Goal: Task Accomplishment & Management: Complete application form

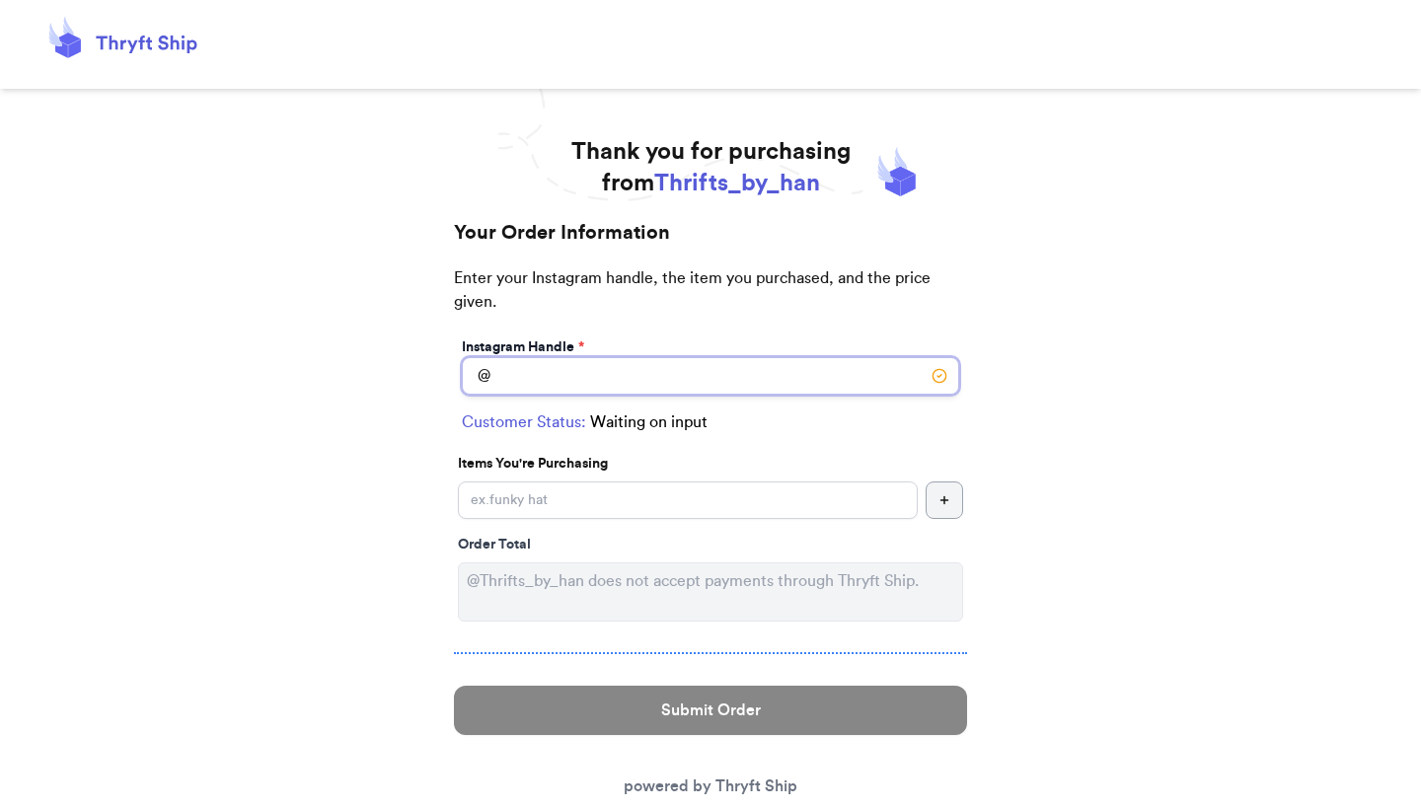
click at [769, 391] on input "Instagram Handle *" at bounding box center [710, 375] width 497 height 37
type input "godisgoodgoodgood"
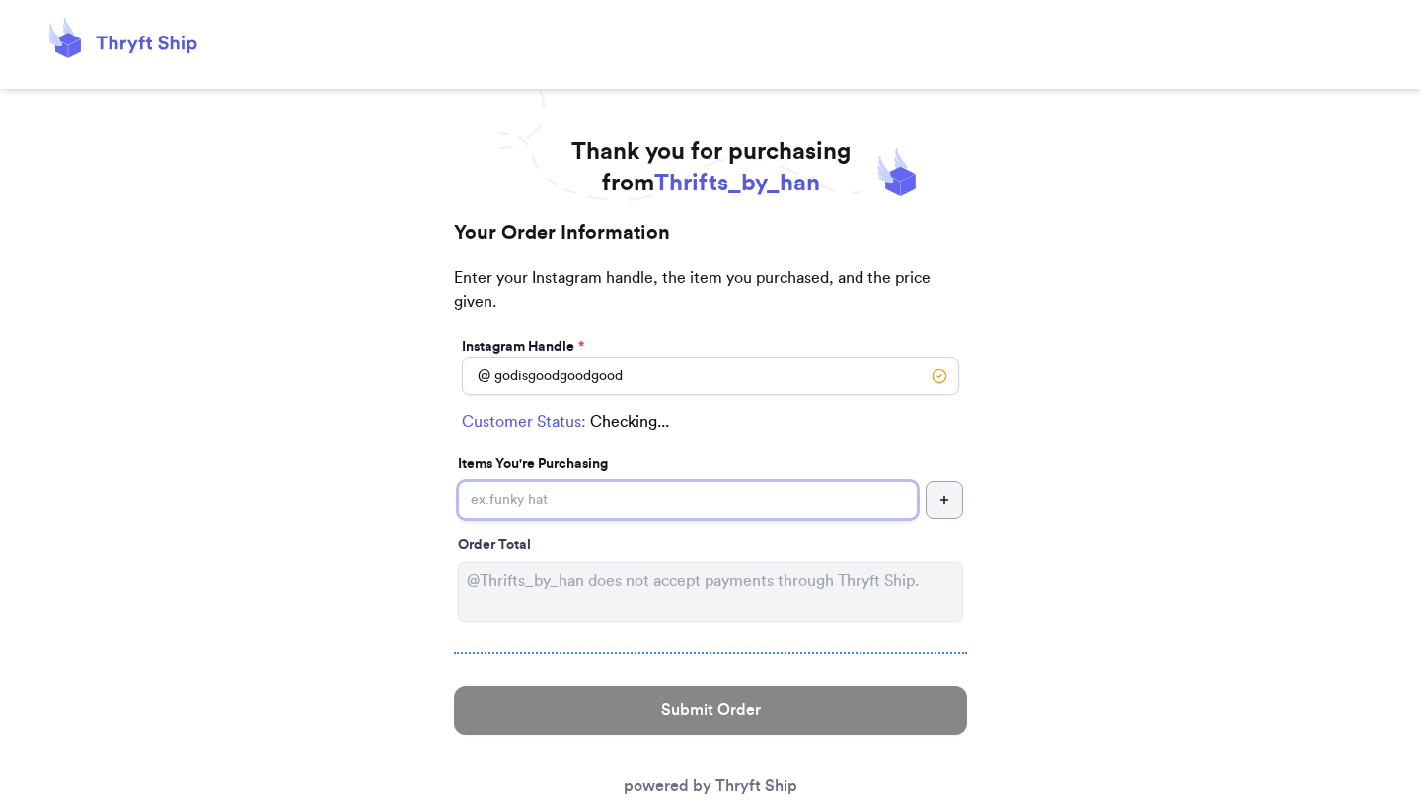
select select "OK"
type input "Tulsa"
type input "74137"
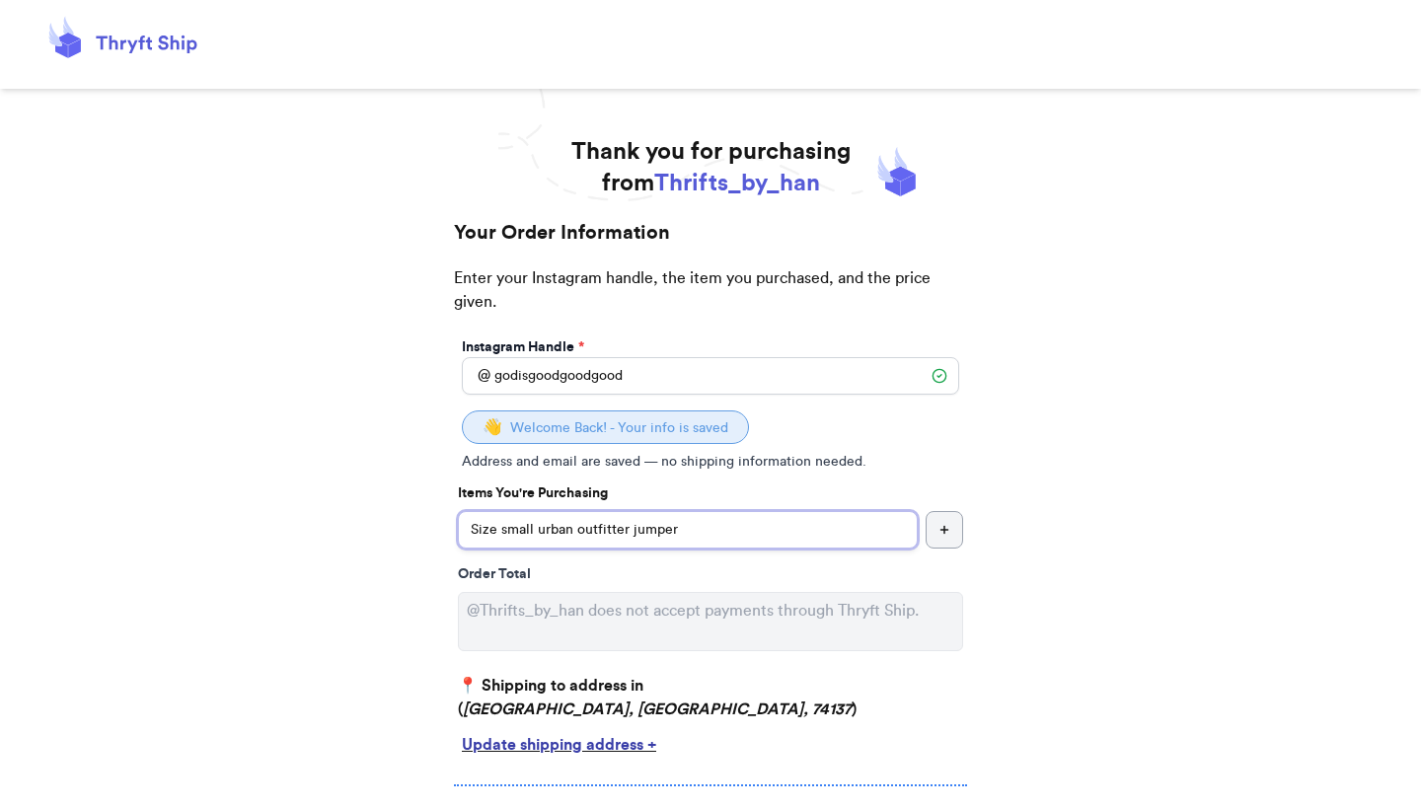
click at [628, 535] on input "Size small urban outfitter jumper" at bounding box center [688, 529] width 460 height 37
type input "Size small urban outfitter blue jumper"
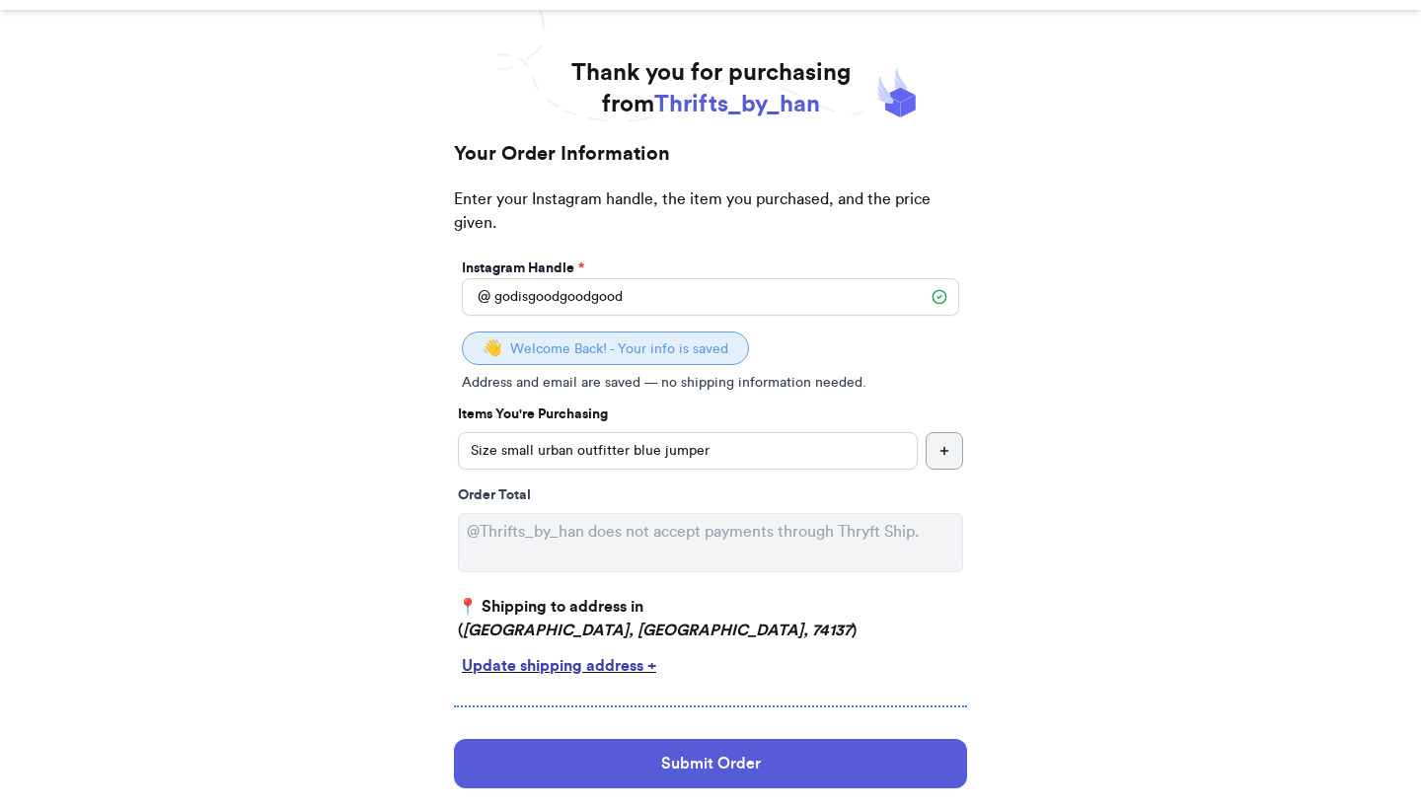
scroll to position [124, 0]
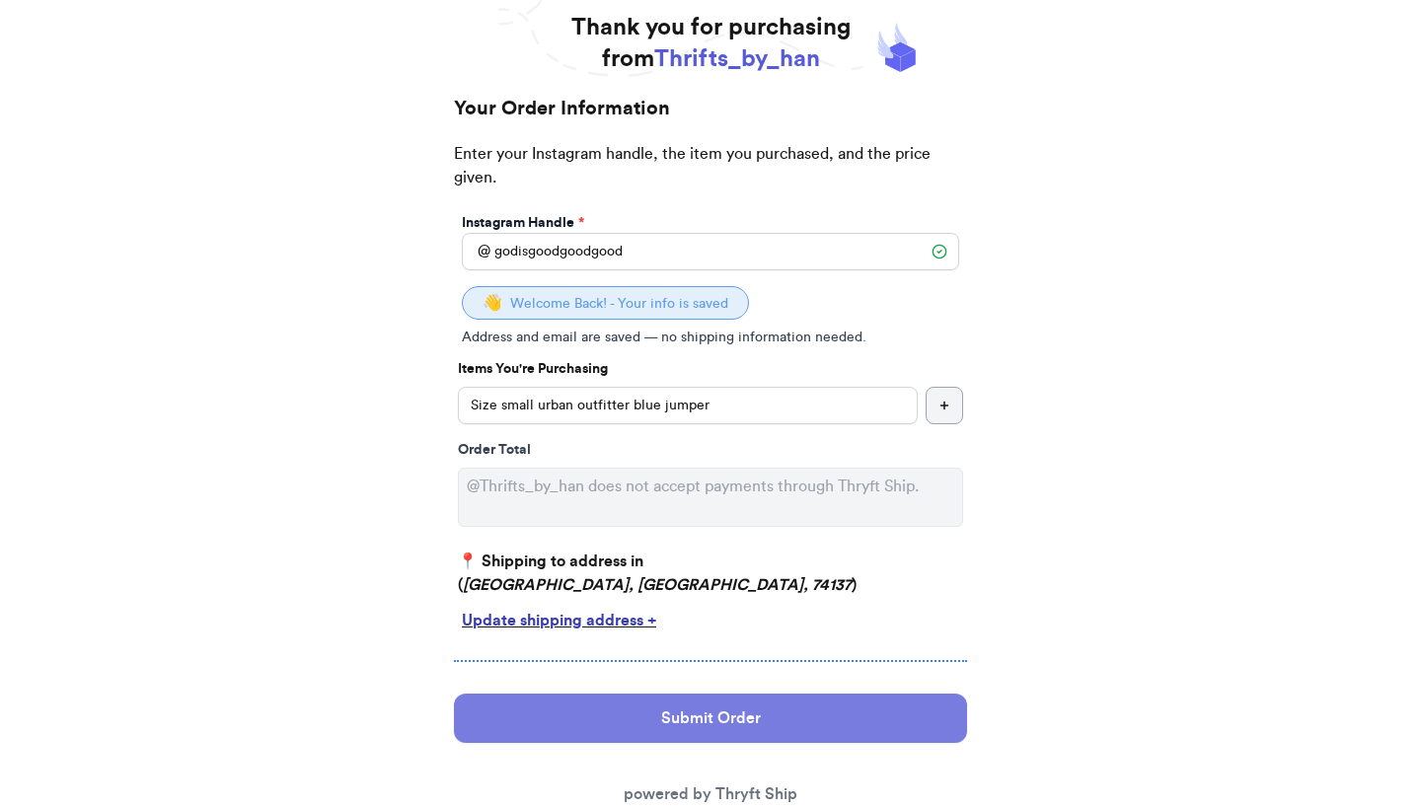
click at [608, 721] on button "Submit Order" at bounding box center [710, 718] width 513 height 49
select select "OK"
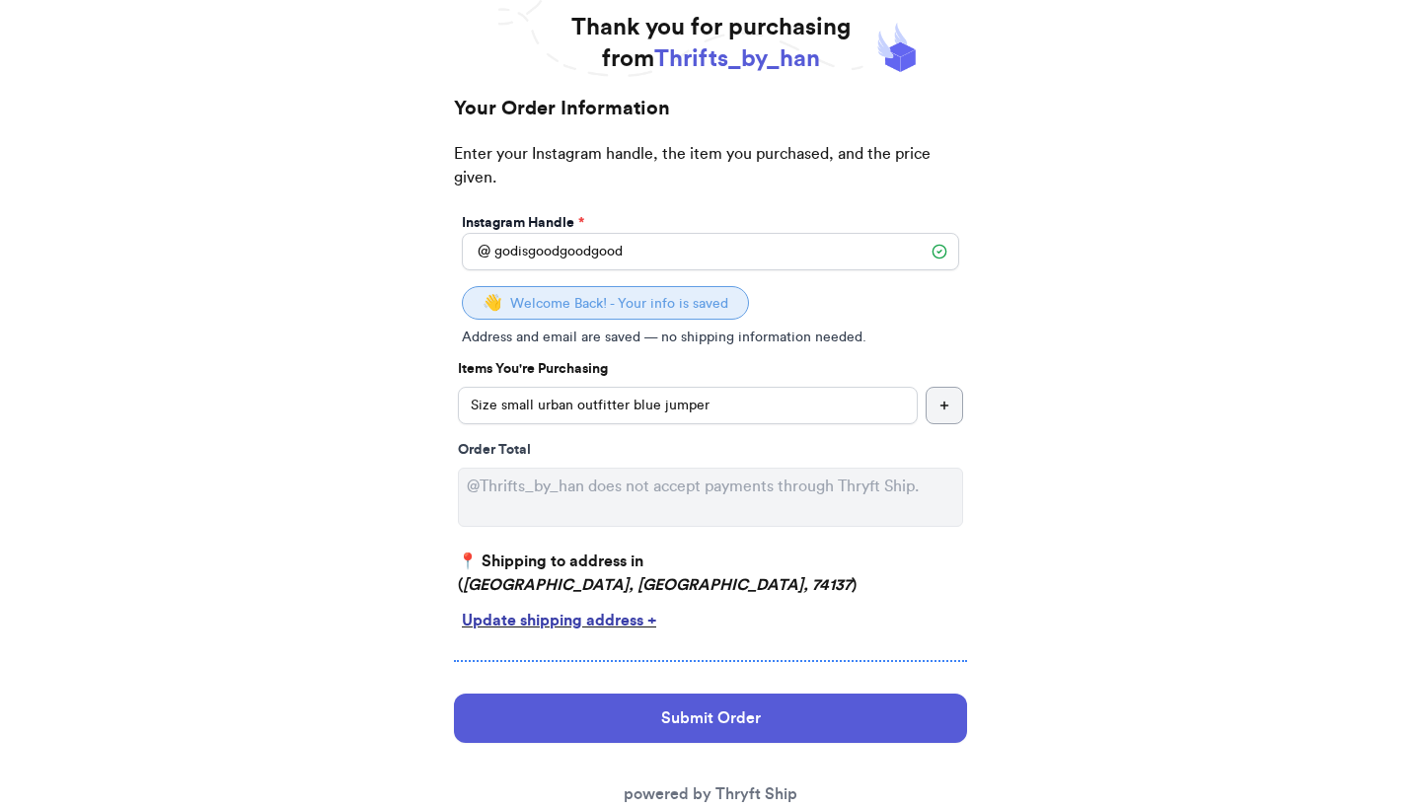
scroll to position [0, 0]
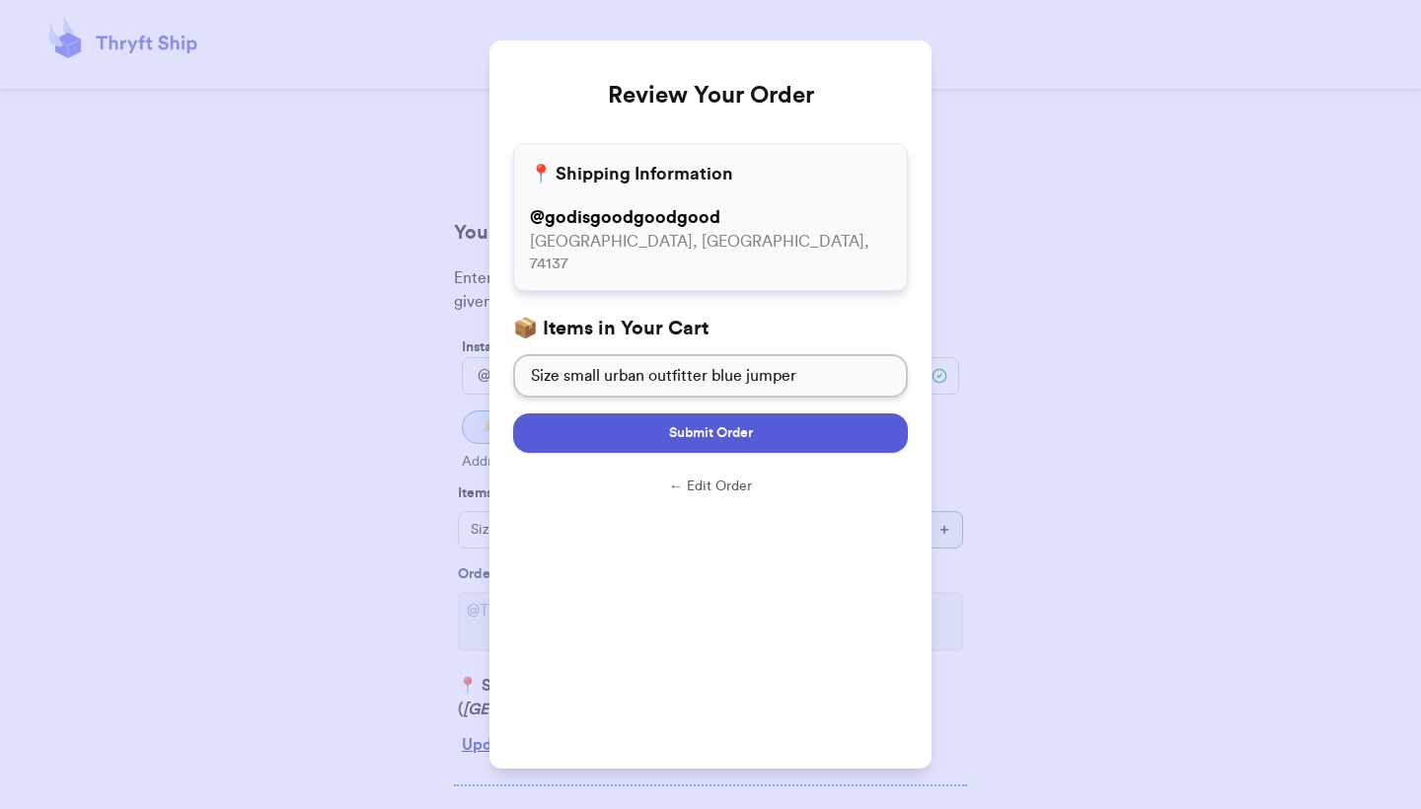
drag, startPoint x: 737, startPoint y: 412, endPoint x: 883, endPoint y: 429, distance: 147.0
click at [883, 429] on button "Submit Order" at bounding box center [710, 432] width 395 height 39
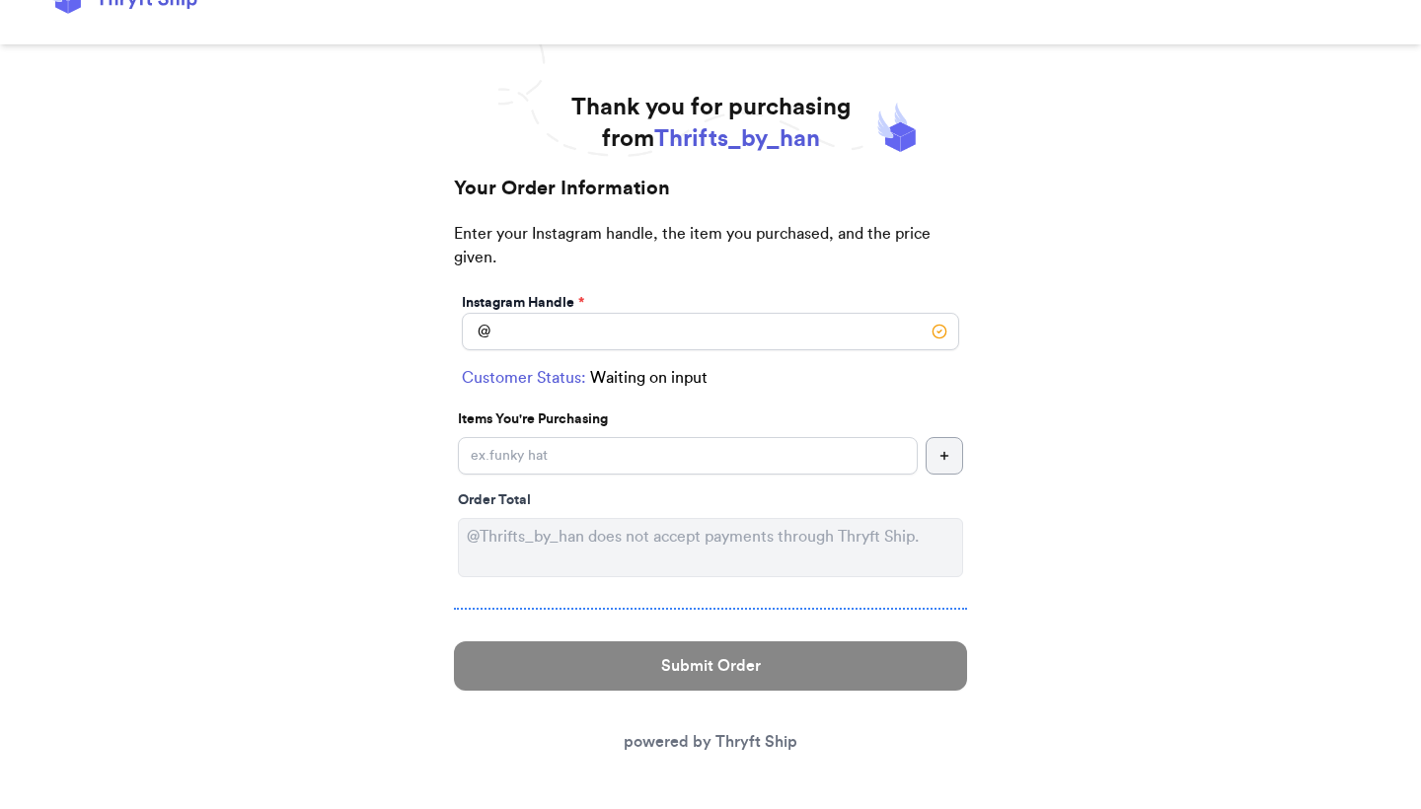
scroll to position [44, 0]
click at [782, 347] on input "Instagram Handle *" at bounding box center [710, 331] width 497 height 37
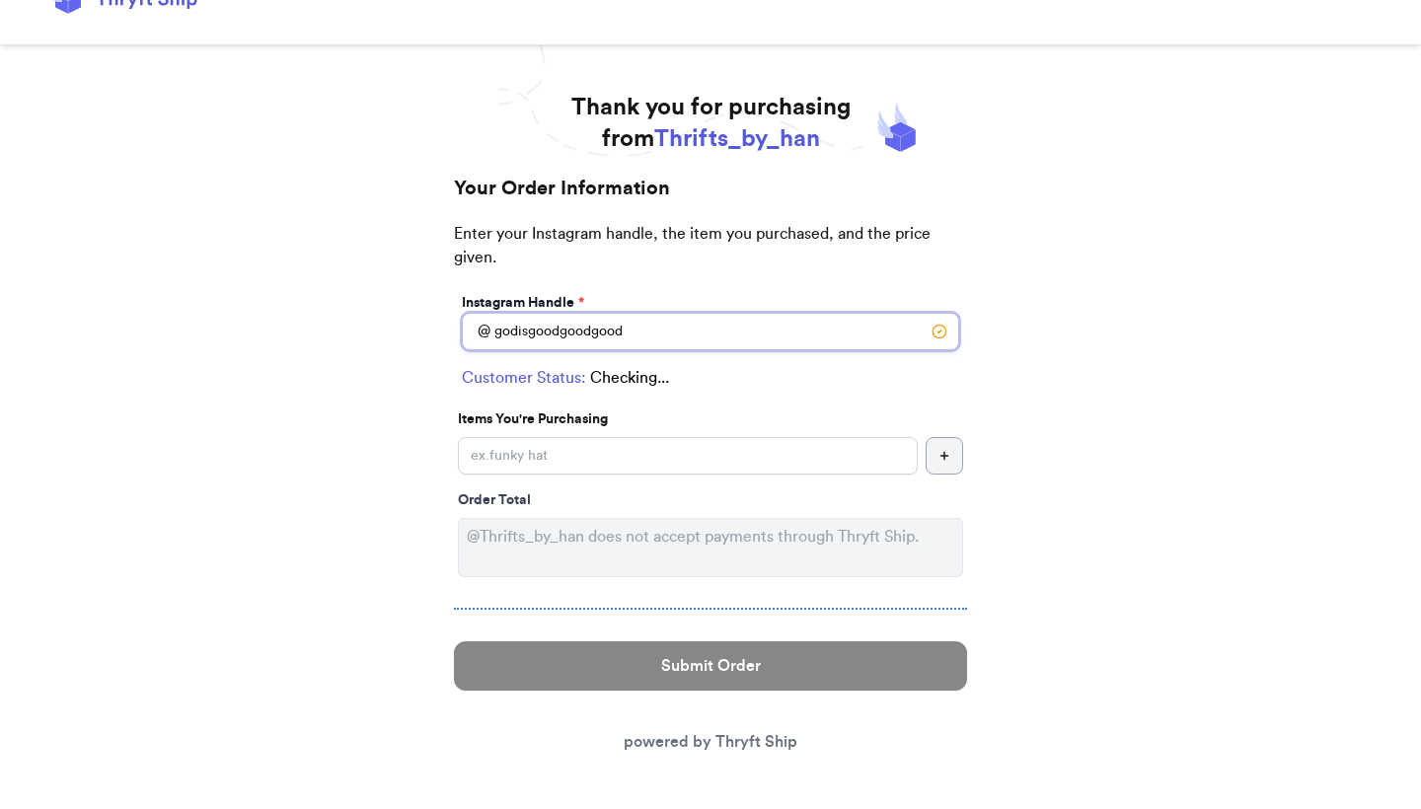
type input "godisgoodgoodgood"
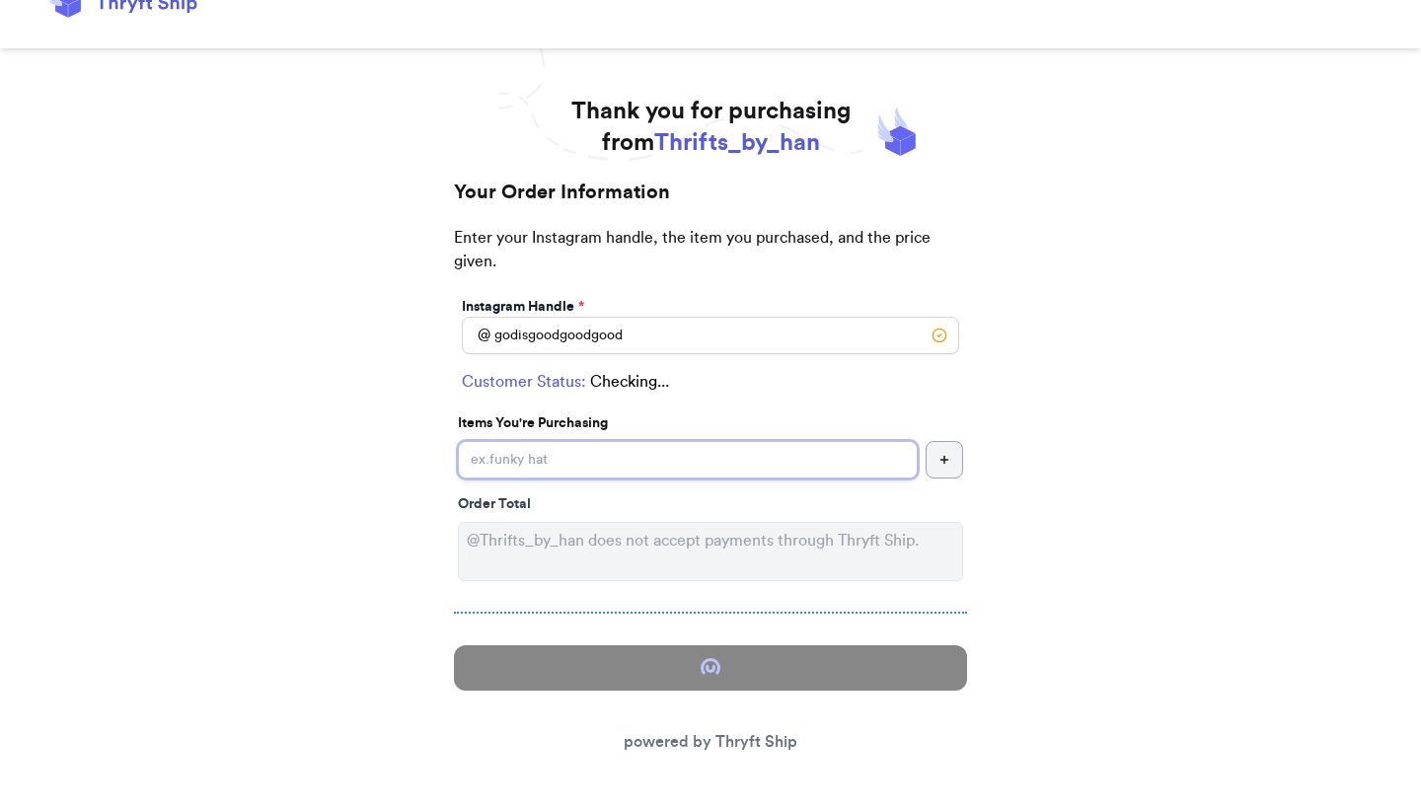
scroll to position [40, 0]
select select "OK"
type input "Tulsa"
type input "74137"
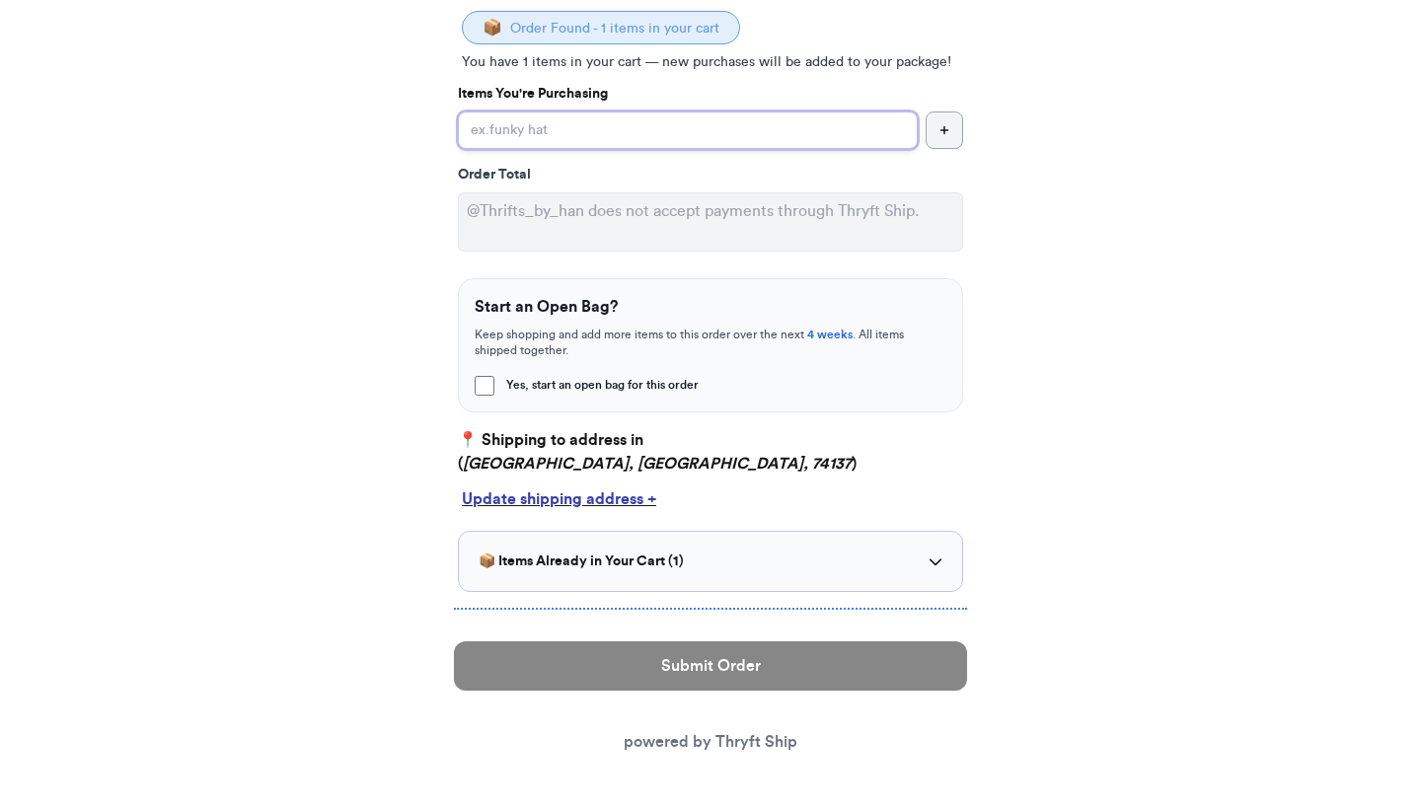
scroll to position [400, 0]
click at [530, 508] on div "Update shipping address +" at bounding box center [710, 499] width 497 height 24
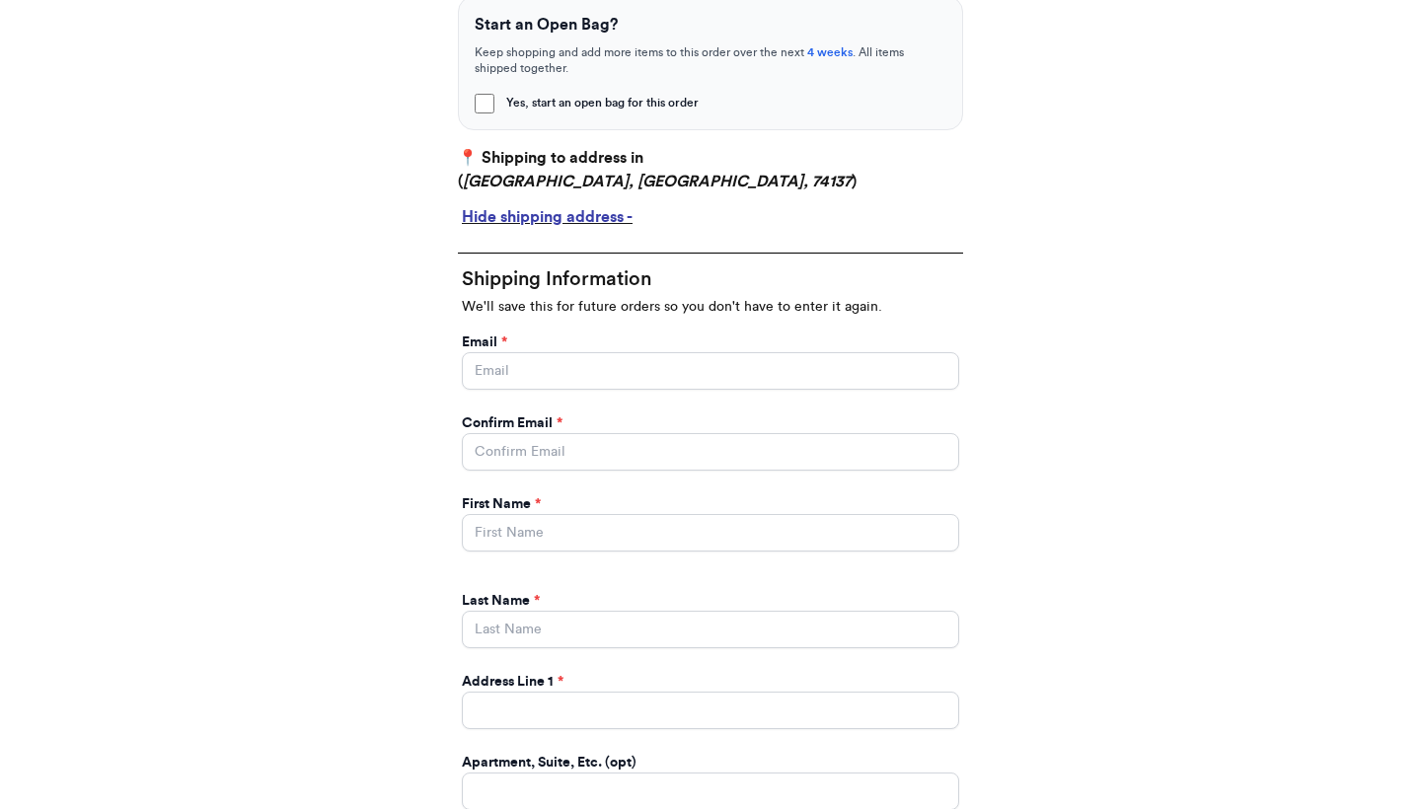
scroll to position [760, 0]
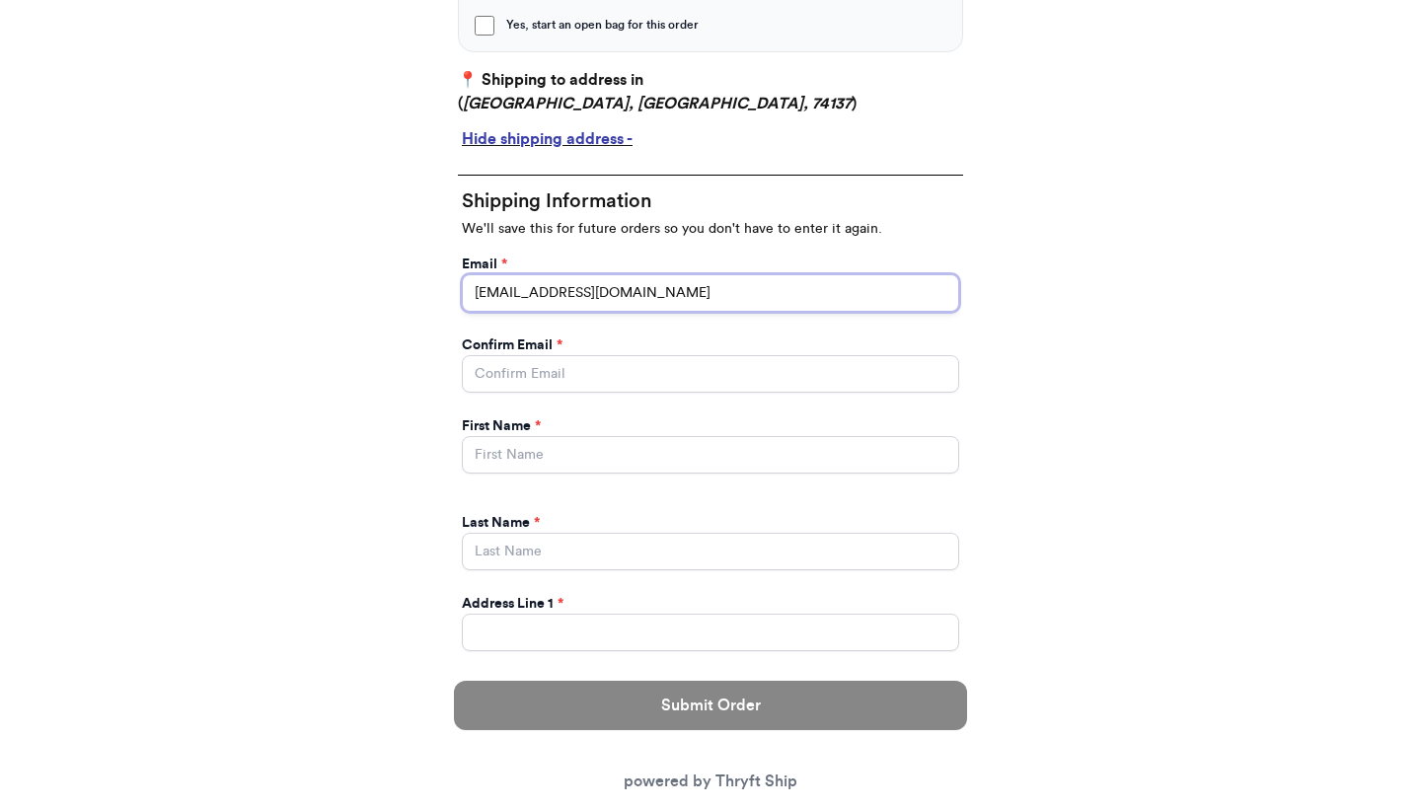
type input "estherljones03@gmail.com"
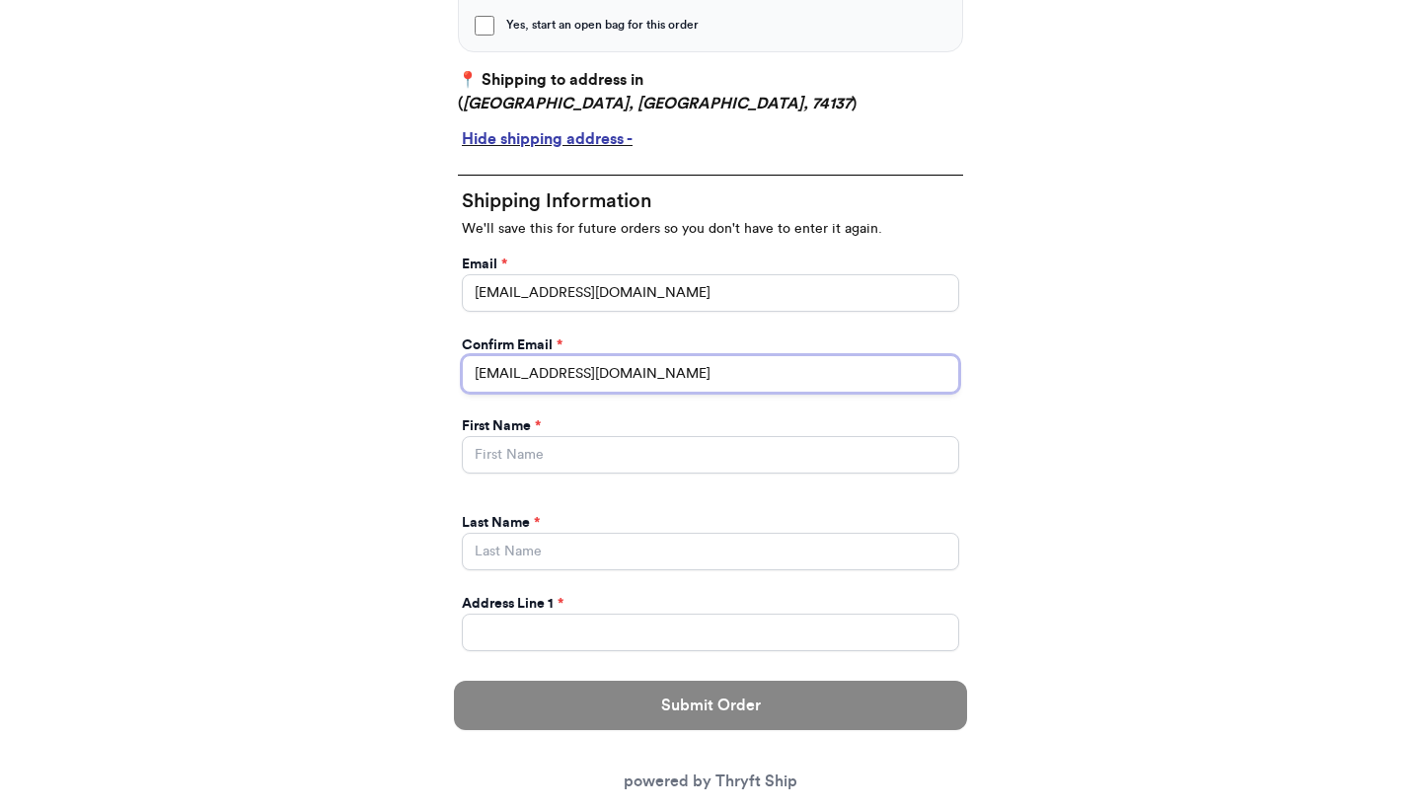
type input "estherljones03@gmail.com"
type input "e"
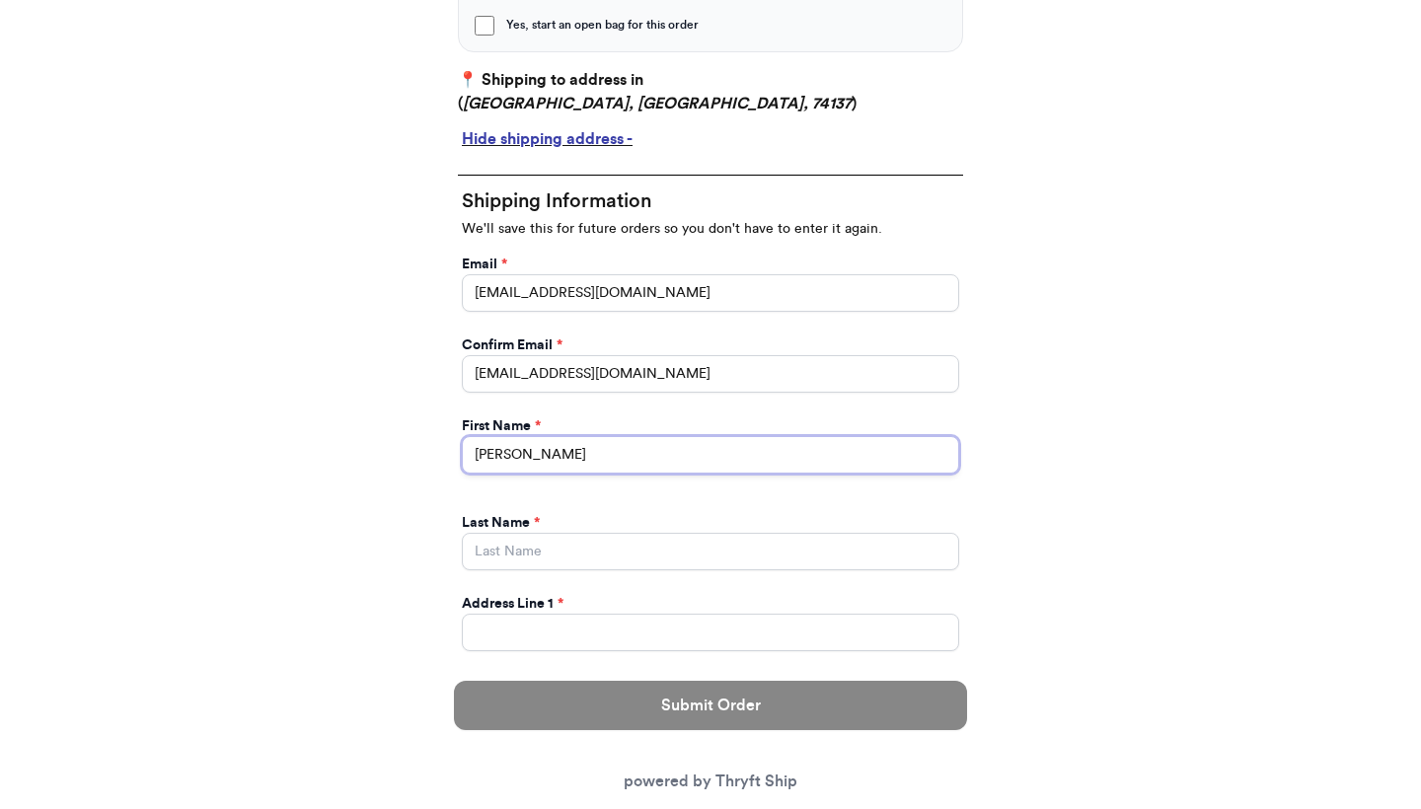
type input "Esther"
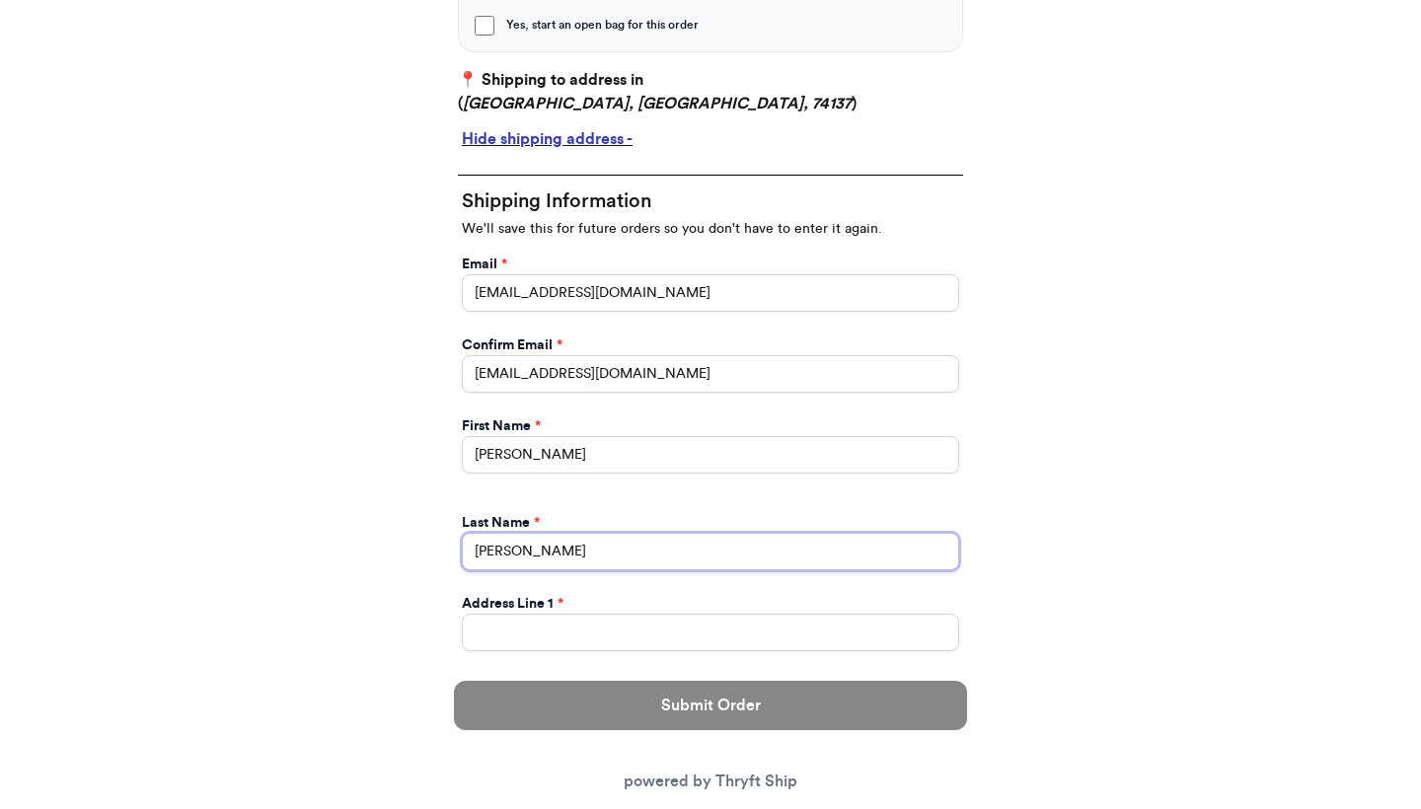
type input "Jones"
click at [732, 653] on div "Address Line 1 * 2277 E 140th Place S Bixby OK 74008" at bounding box center [710, 622] width 505 height 65
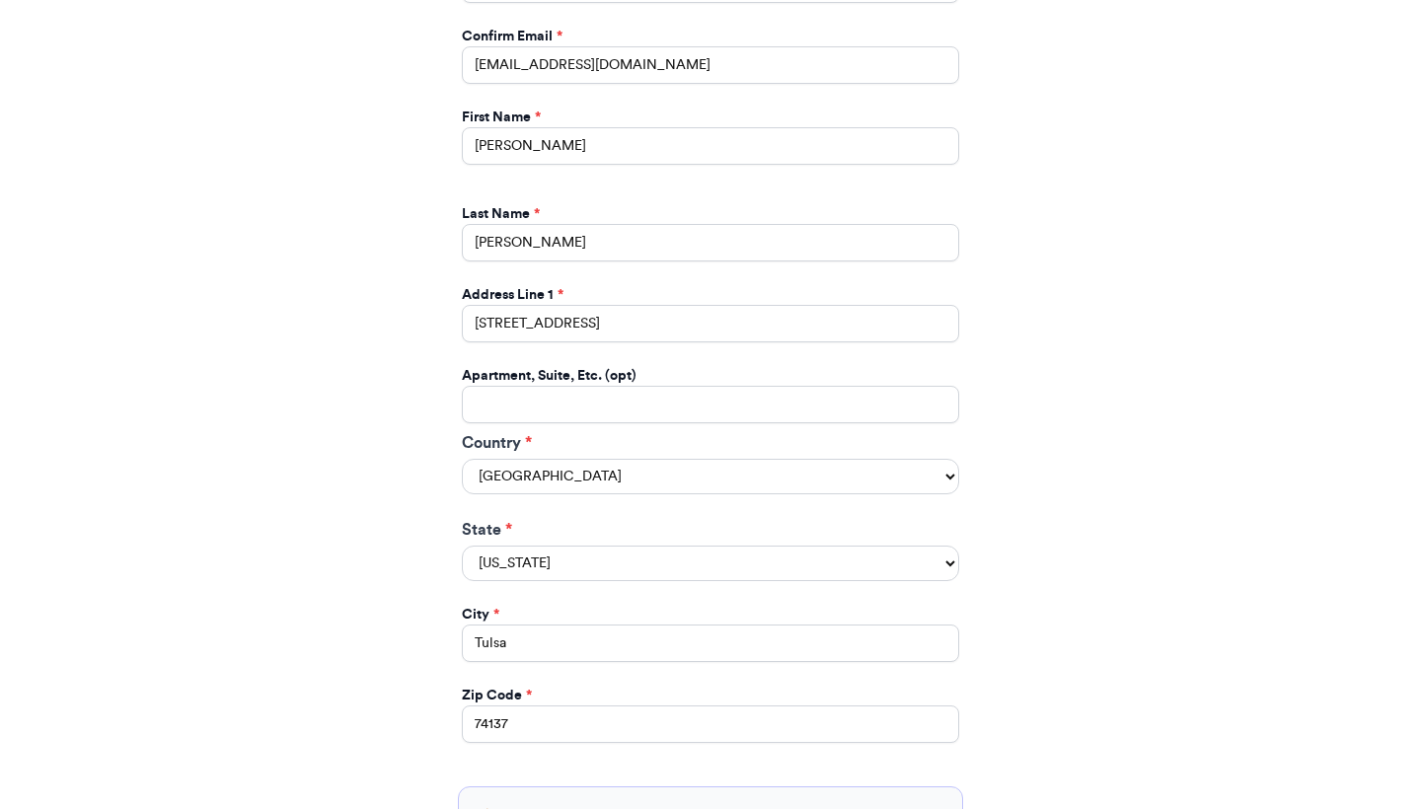
scroll to position [1153, 0]
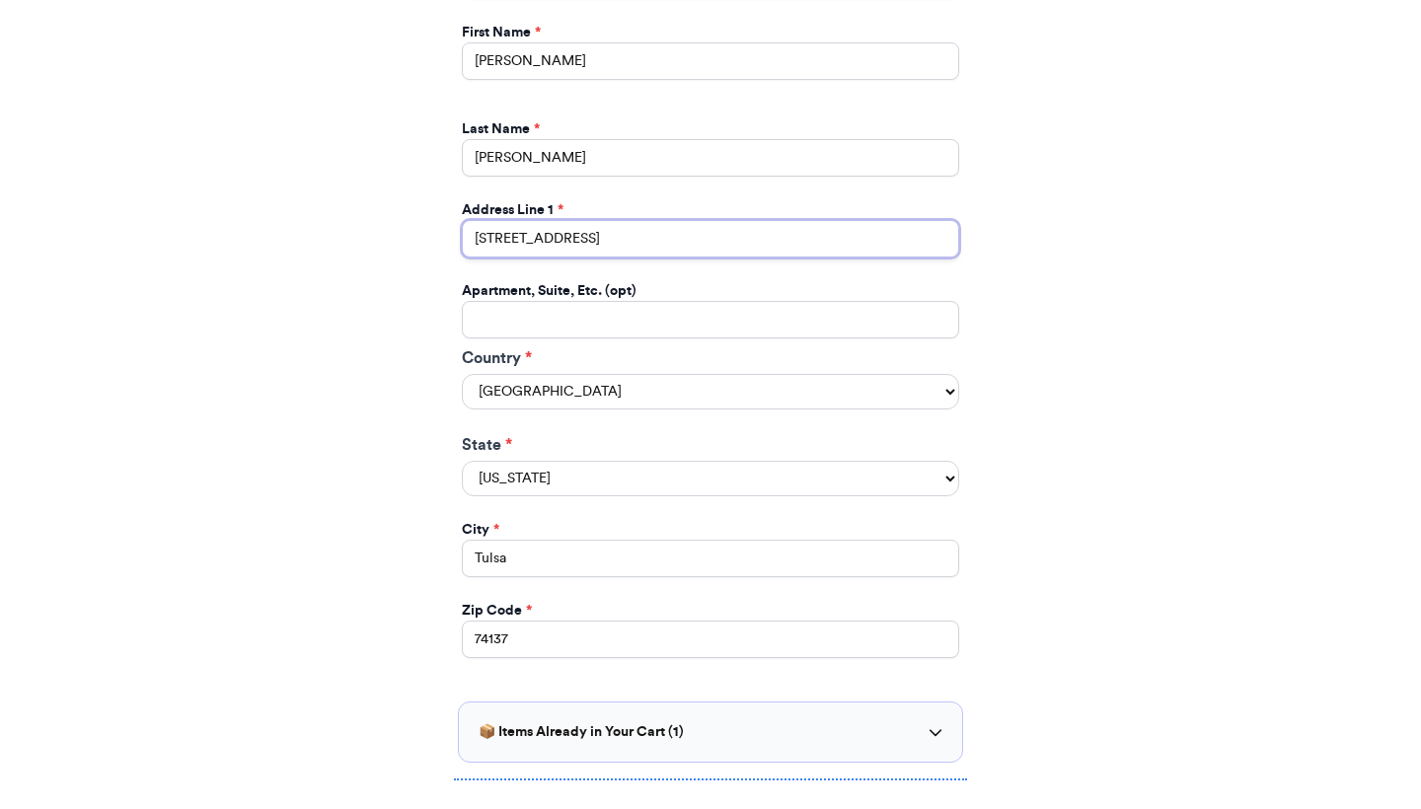
drag, startPoint x: 606, startPoint y: 237, endPoint x: 759, endPoint y: 237, distance: 152.9
click at [759, 237] on input "2277 E 140th Place S Bixby OK 74008" at bounding box center [710, 238] width 497 height 37
type input "2277 E 140th Place S"
click at [631, 443] on div "State * Alabama Alaska Arizona Arkansas California Colorado Connecticut Delawar…" at bounding box center [710, 464] width 497 height 63
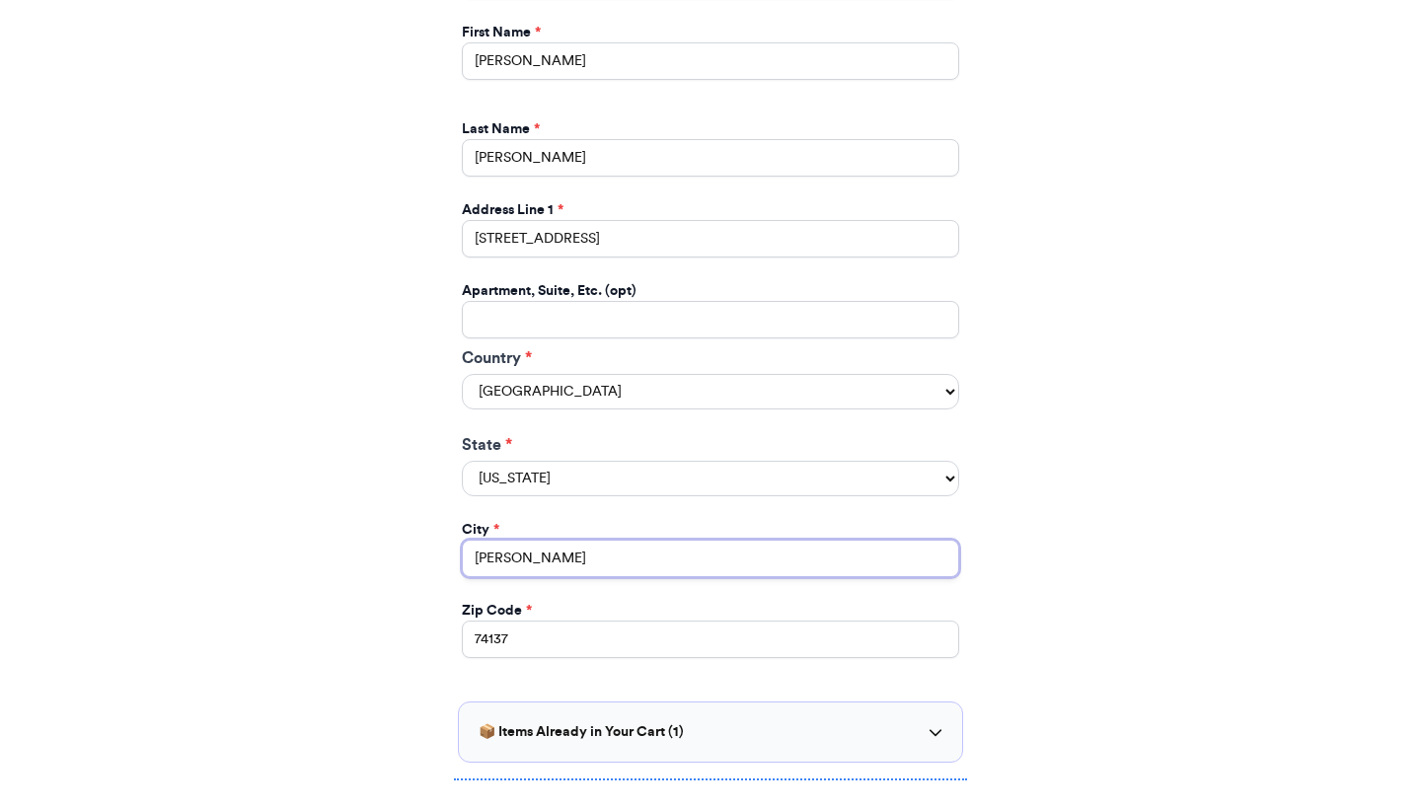
type input "Bixby"
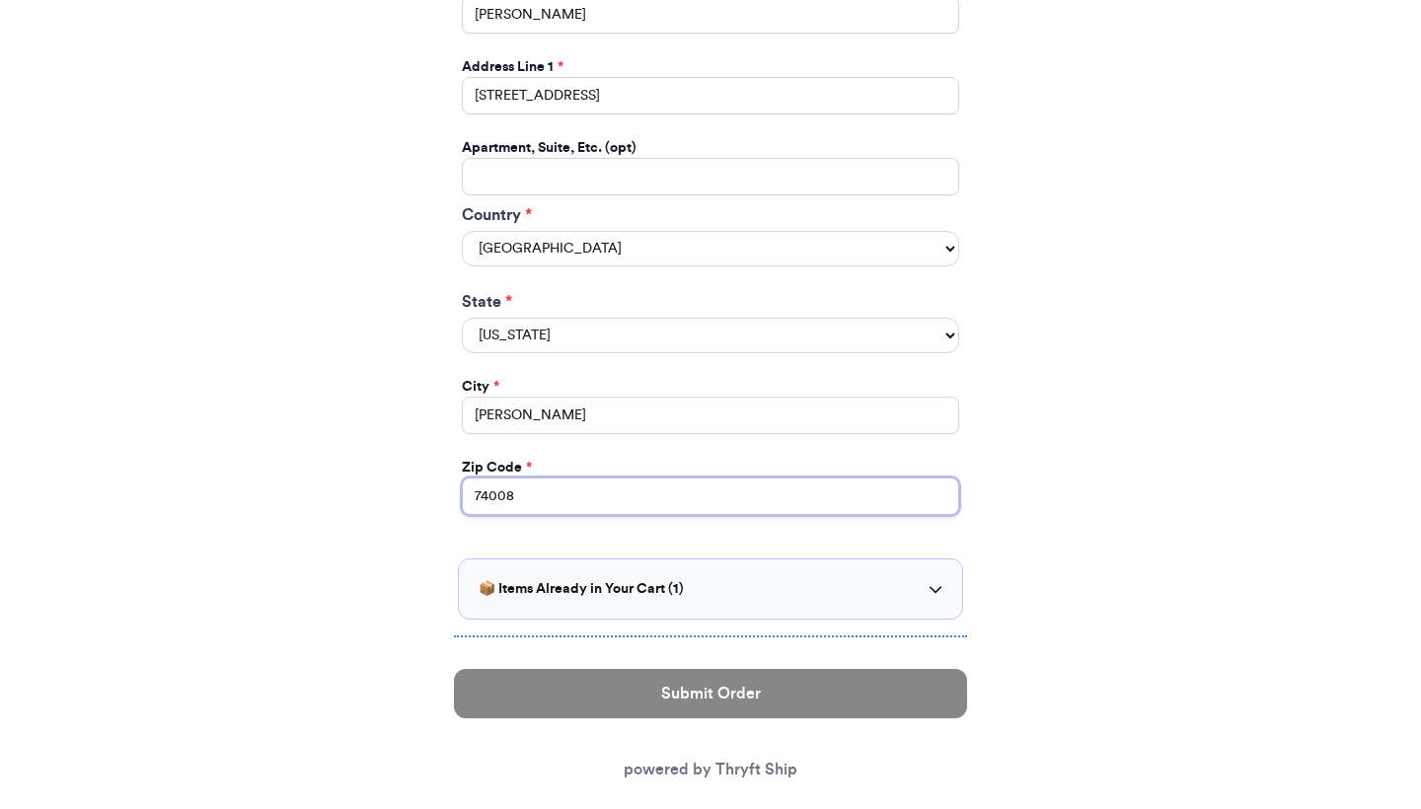
type input "74008"
click at [937, 579] on div "📦 Items Already in Your Cart ( 1 )" at bounding box center [710, 589] width 464 height 20
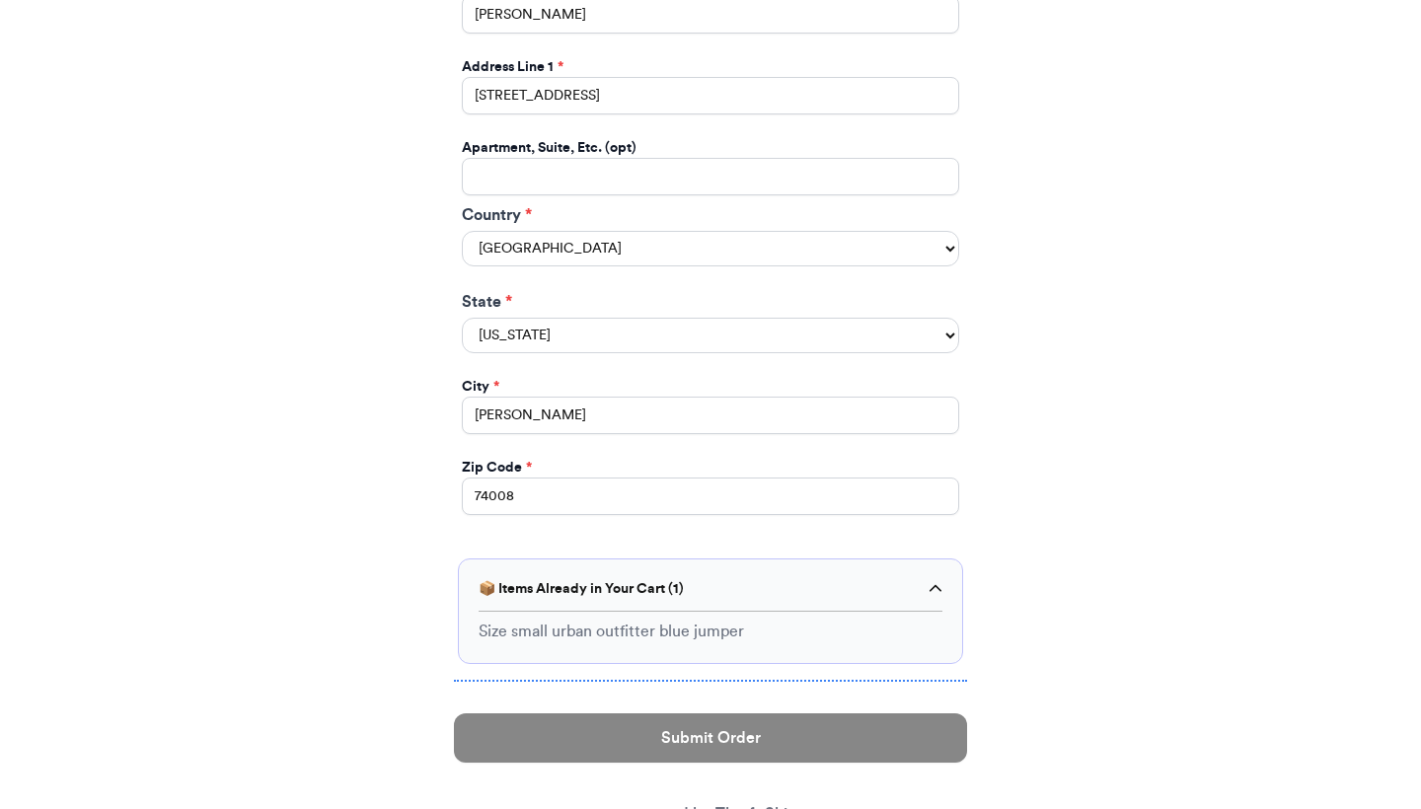
click at [937, 579] on div "📦 Items Already in Your Cart ( 1 )" at bounding box center [710, 589] width 464 height 20
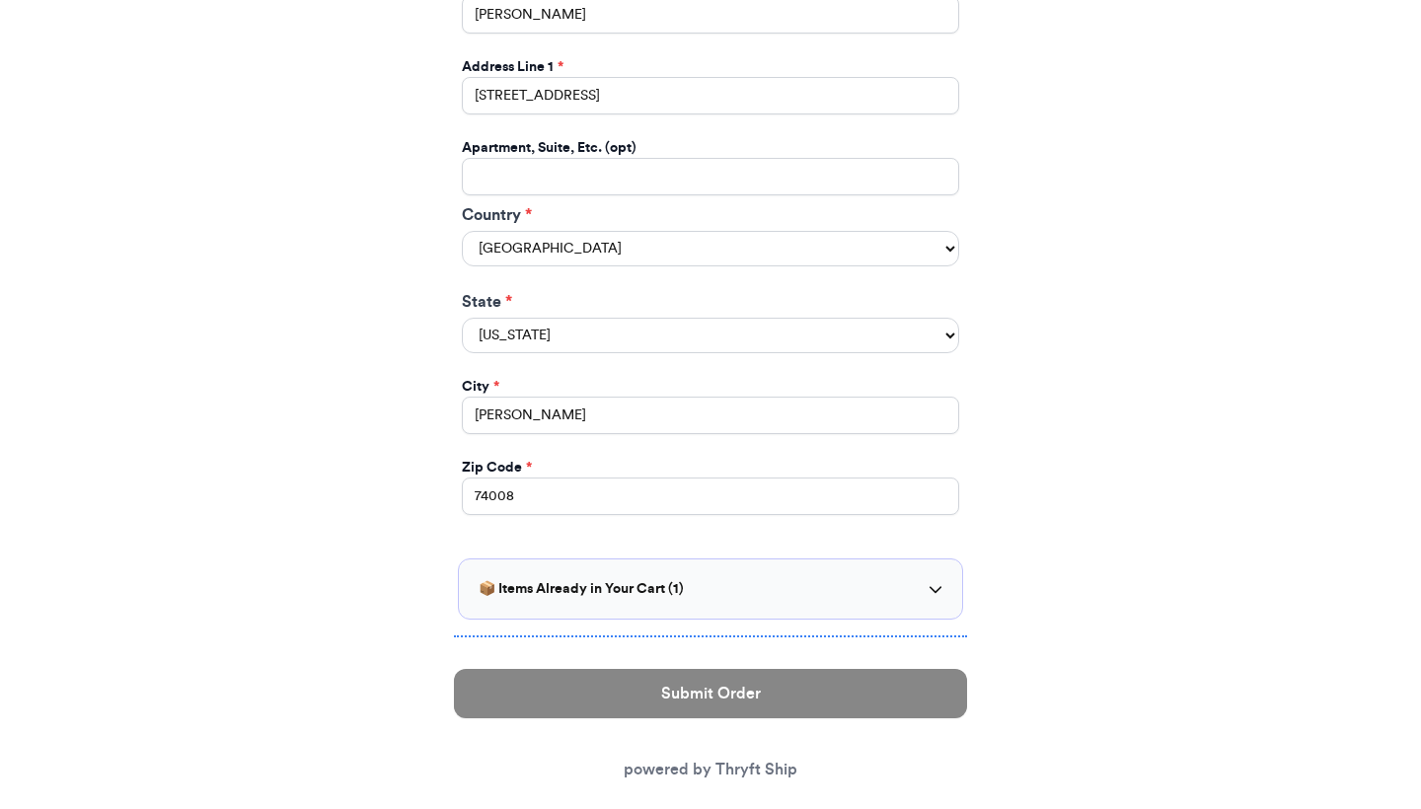
click at [682, 458] on div "Zip Code *" at bounding box center [710, 468] width 497 height 20
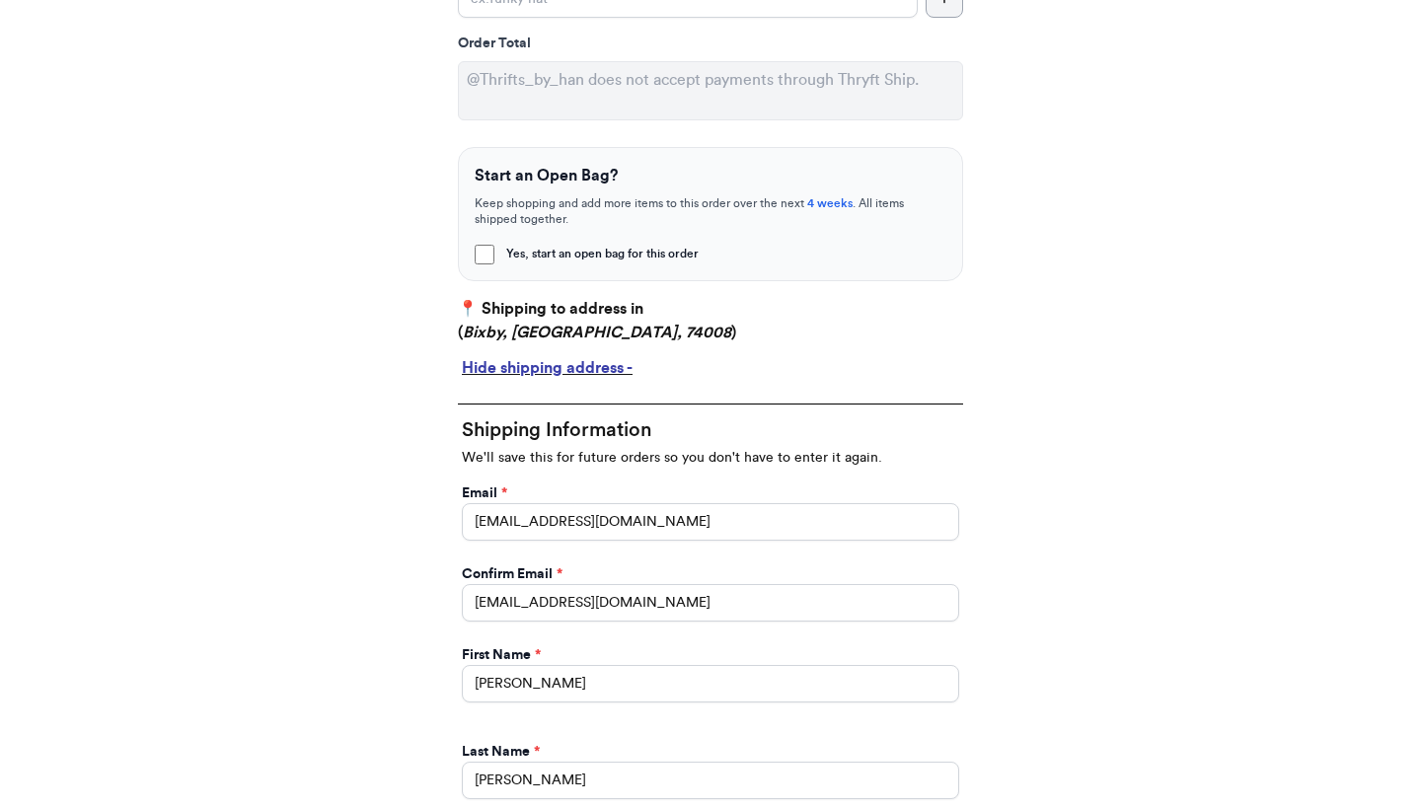
scroll to position [474, 0]
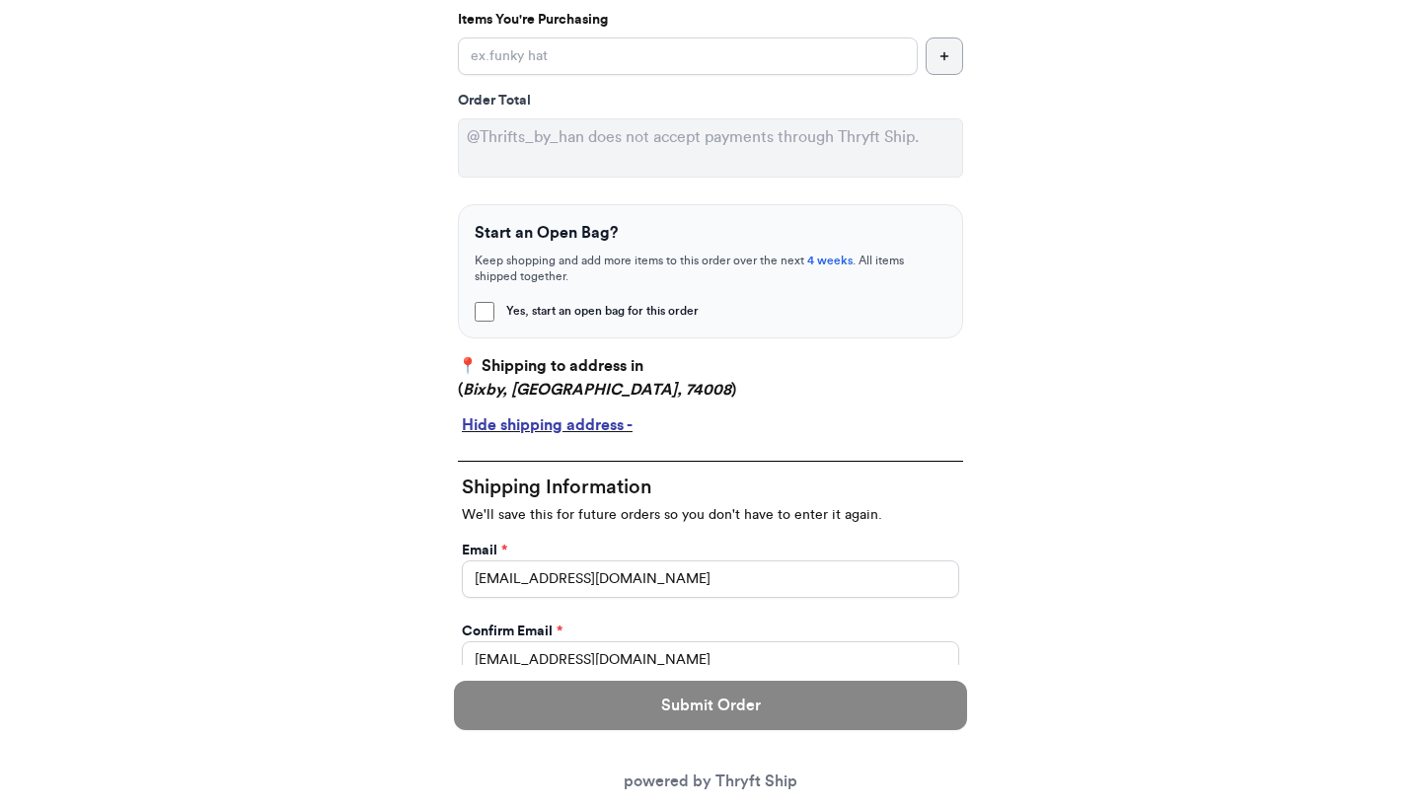
click at [546, 429] on div "Hide shipping address -" at bounding box center [710, 425] width 497 height 24
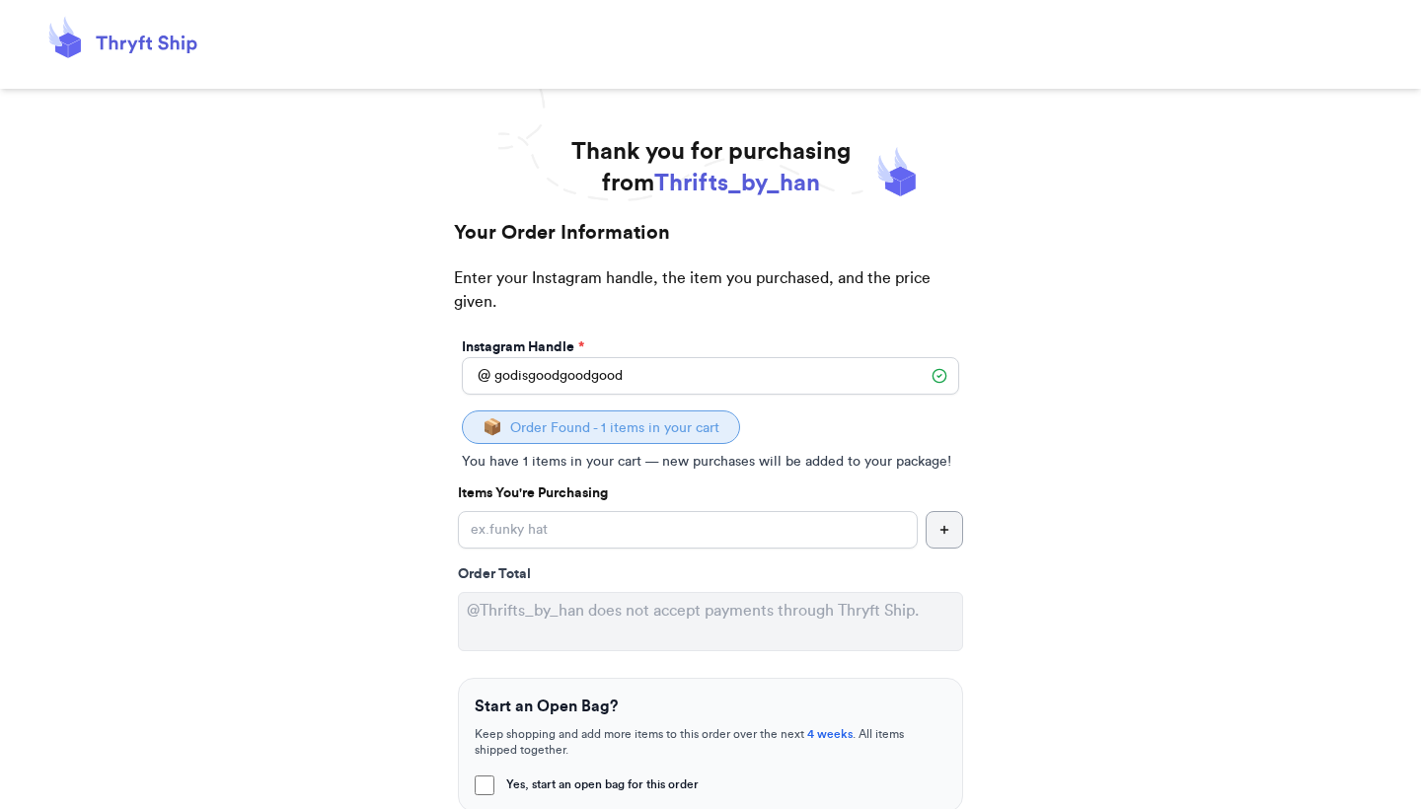
scroll to position [0, 0]
